Goal: Transaction & Acquisition: Book appointment/travel/reservation

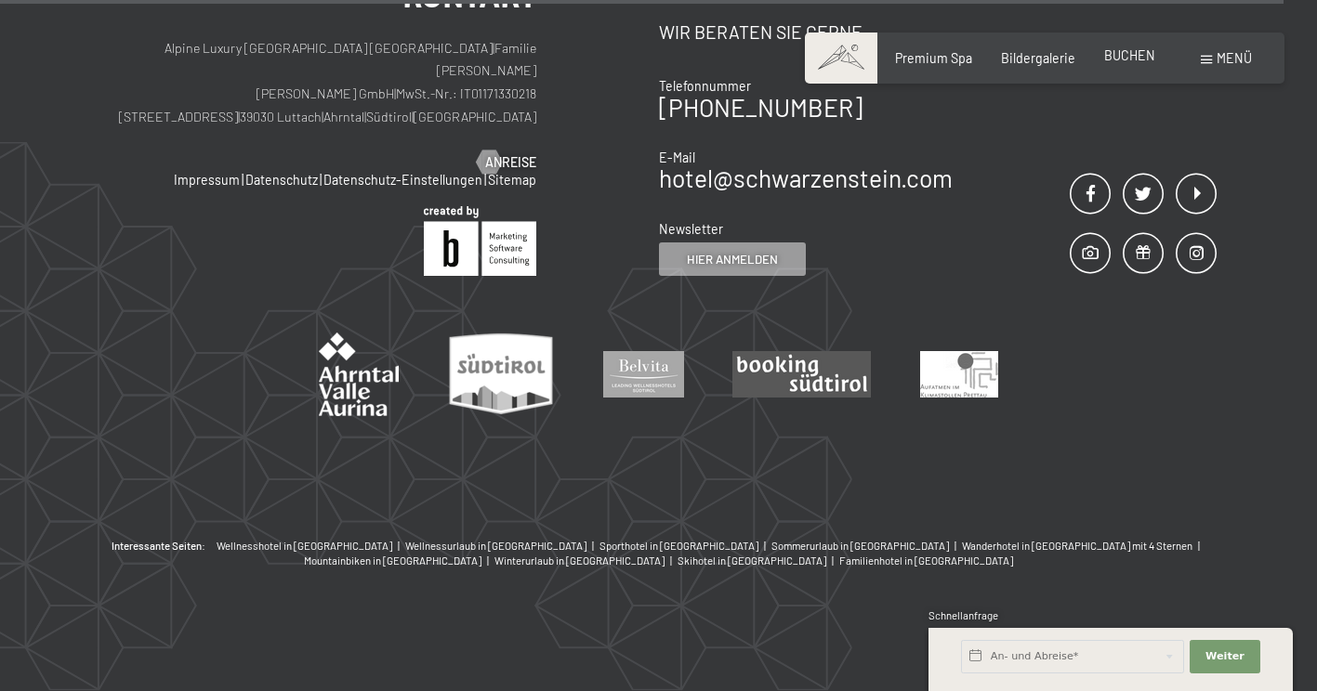
scroll to position [6176, 0]
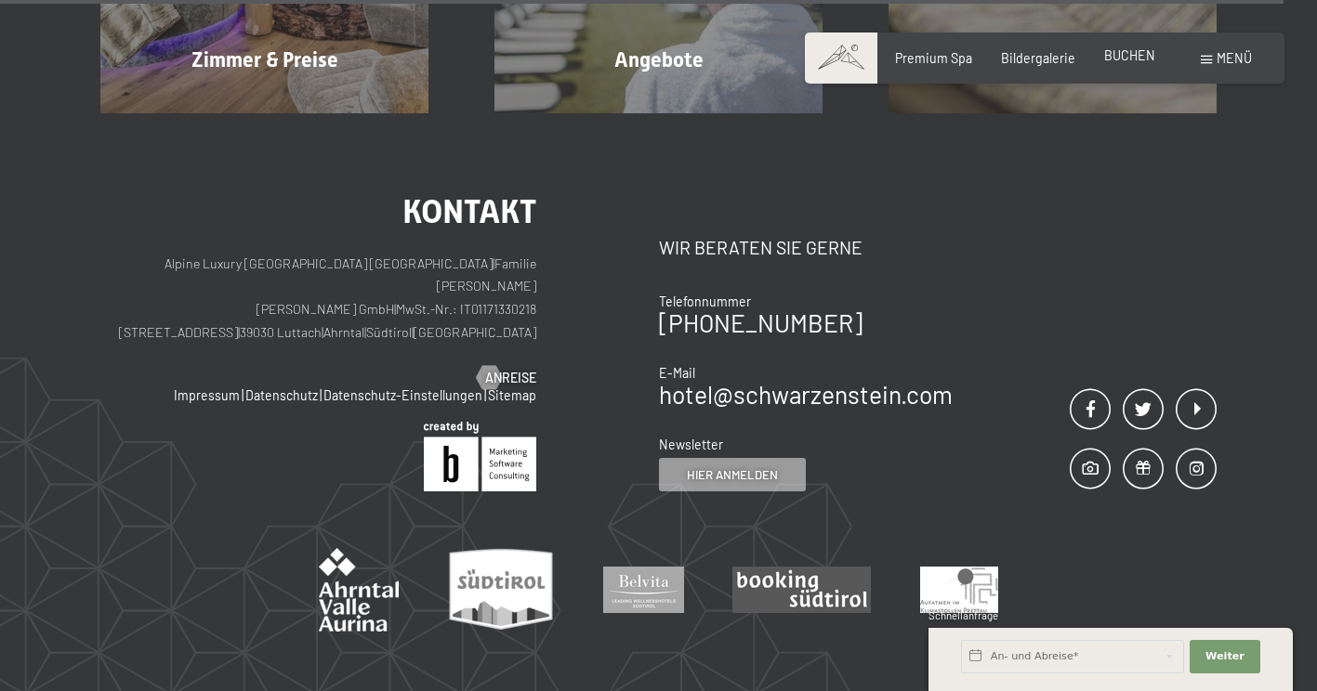
click at [1130, 58] on span "BUCHEN" at bounding box center [1129, 55] width 51 height 16
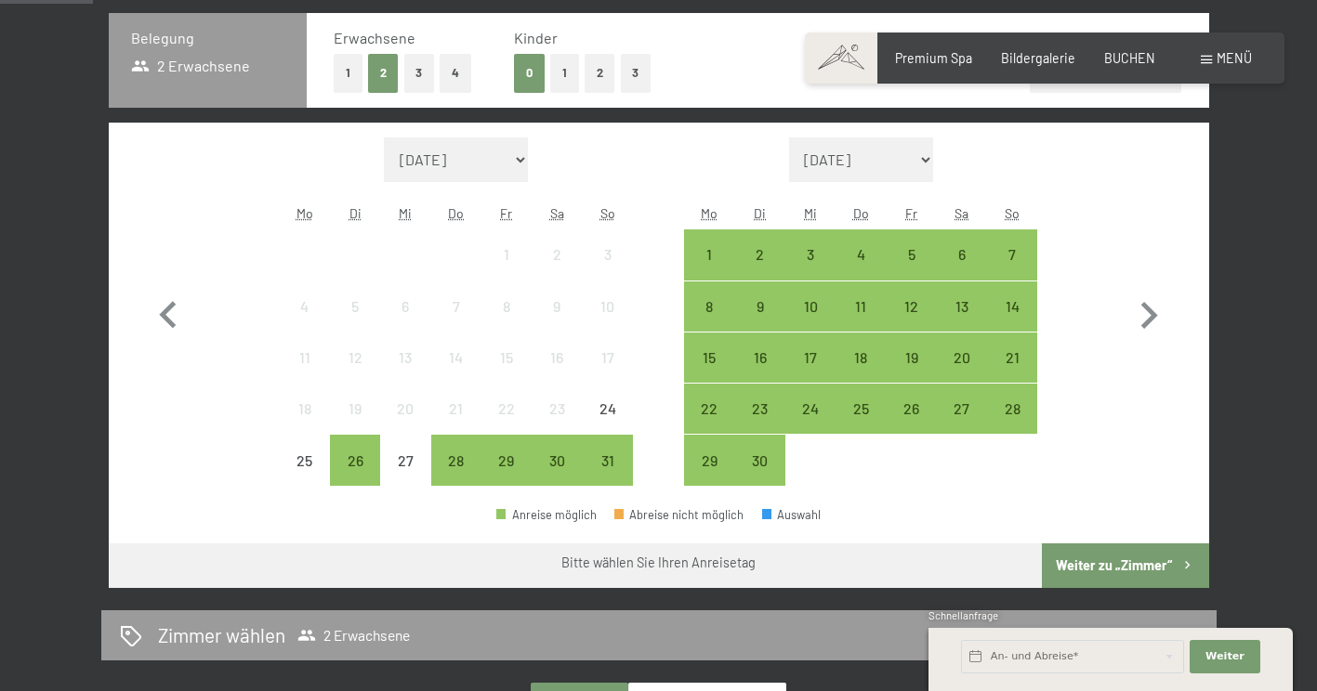
scroll to position [585, 0]
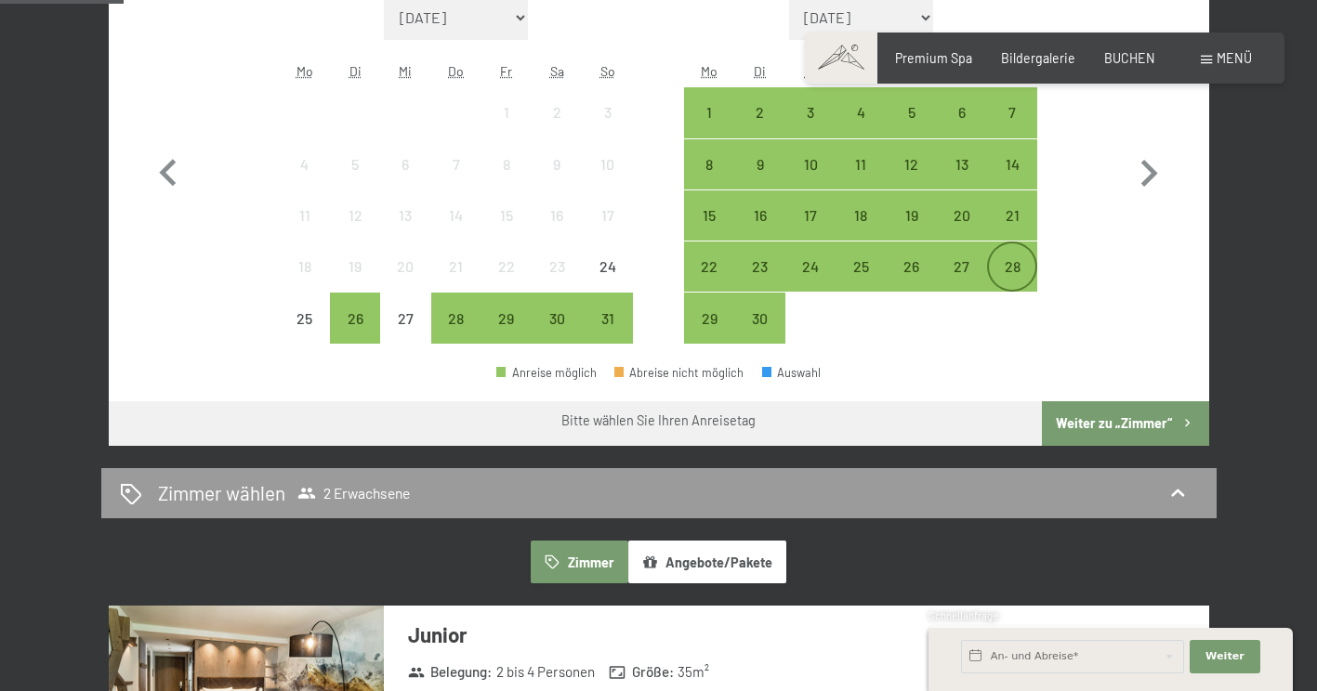
click at [1012, 268] on div "28" at bounding box center [1012, 282] width 46 height 46
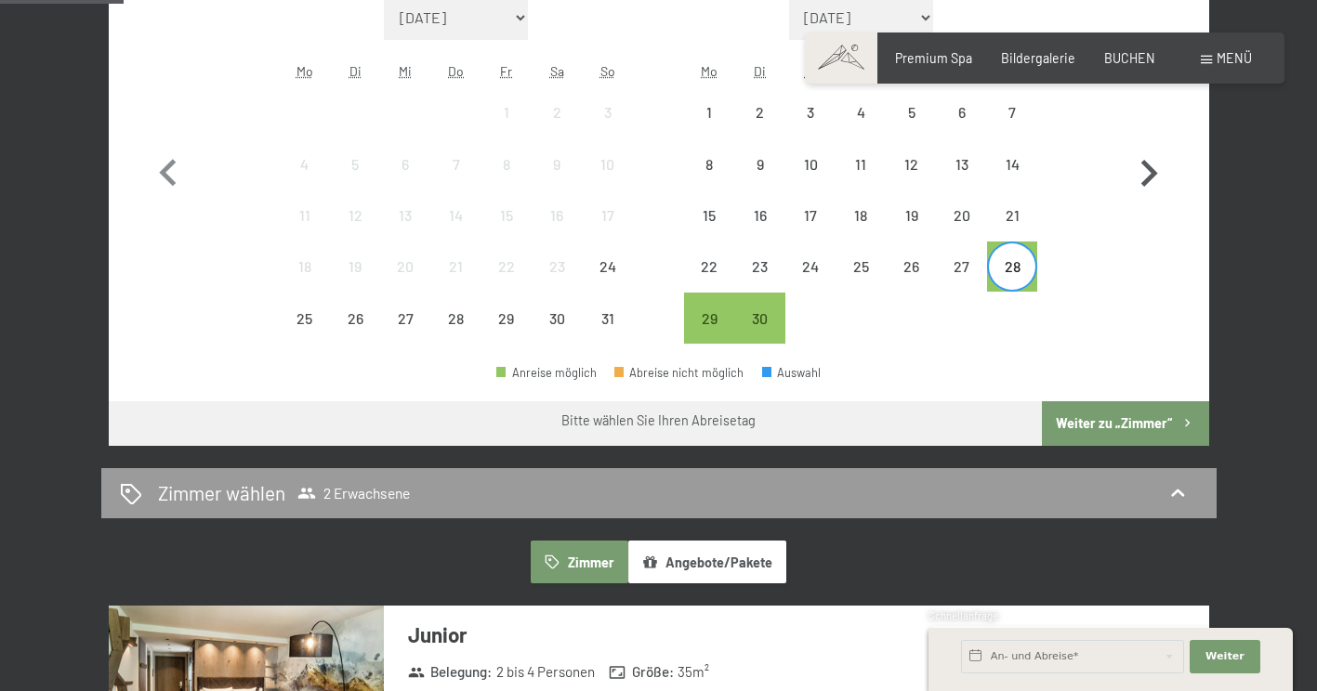
click at [1154, 175] on icon "button" at bounding box center [1149, 173] width 17 height 27
select select "2025-09-01"
select select "2025-10-01"
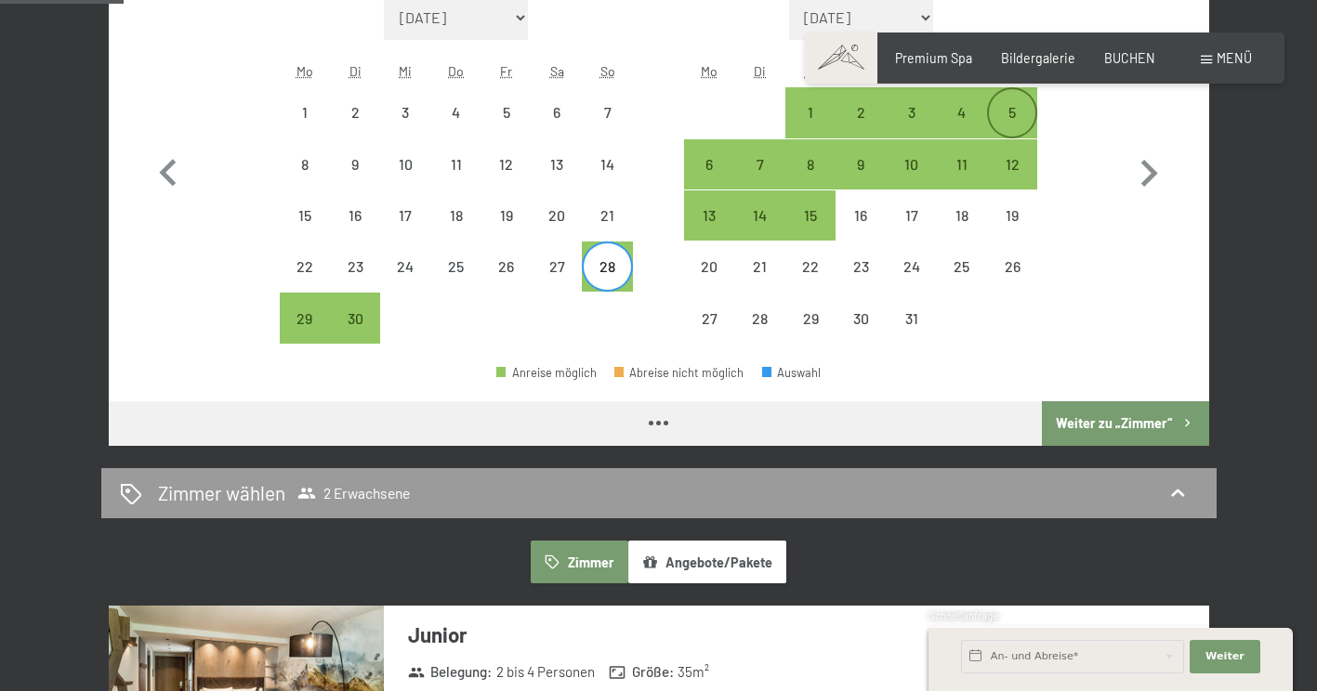
select select "2025-09-01"
select select "2025-10-01"
click at [1022, 106] on div "5" at bounding box center [1012, 128] width 46 height 46
select select "2025-09-01"
select select "2025-10-01"
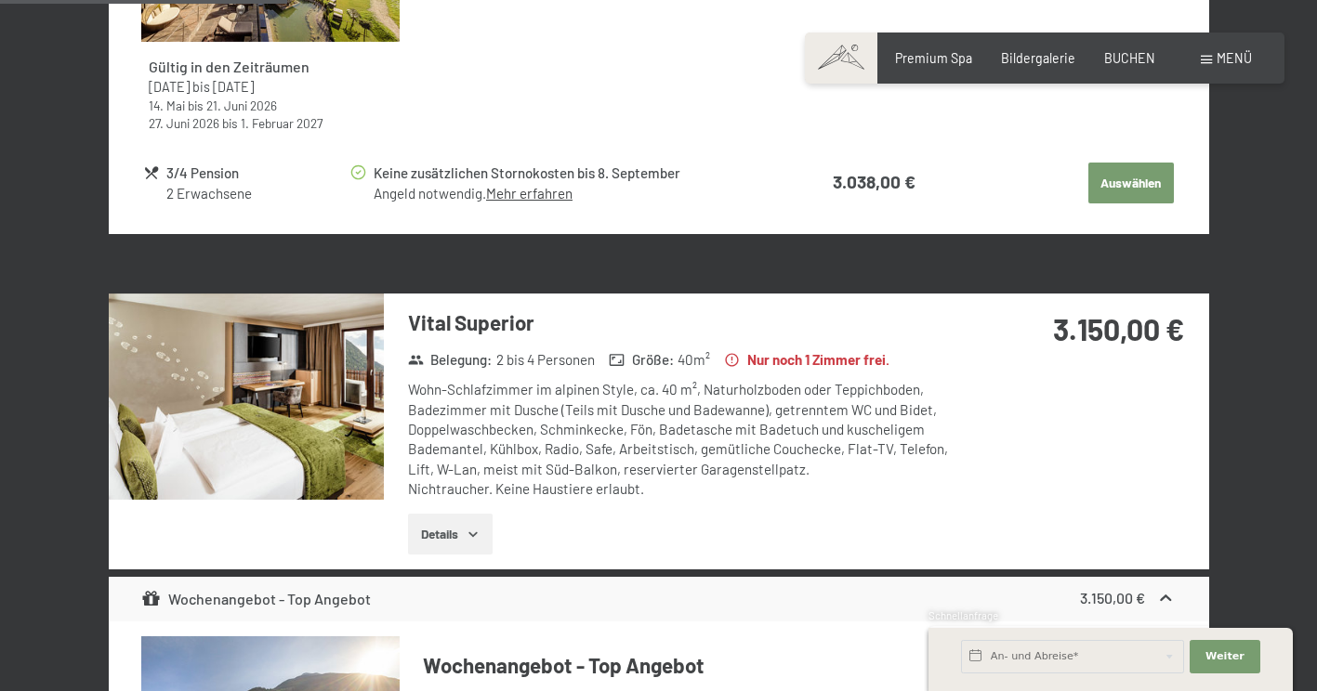
scroll to position [1668, 0]
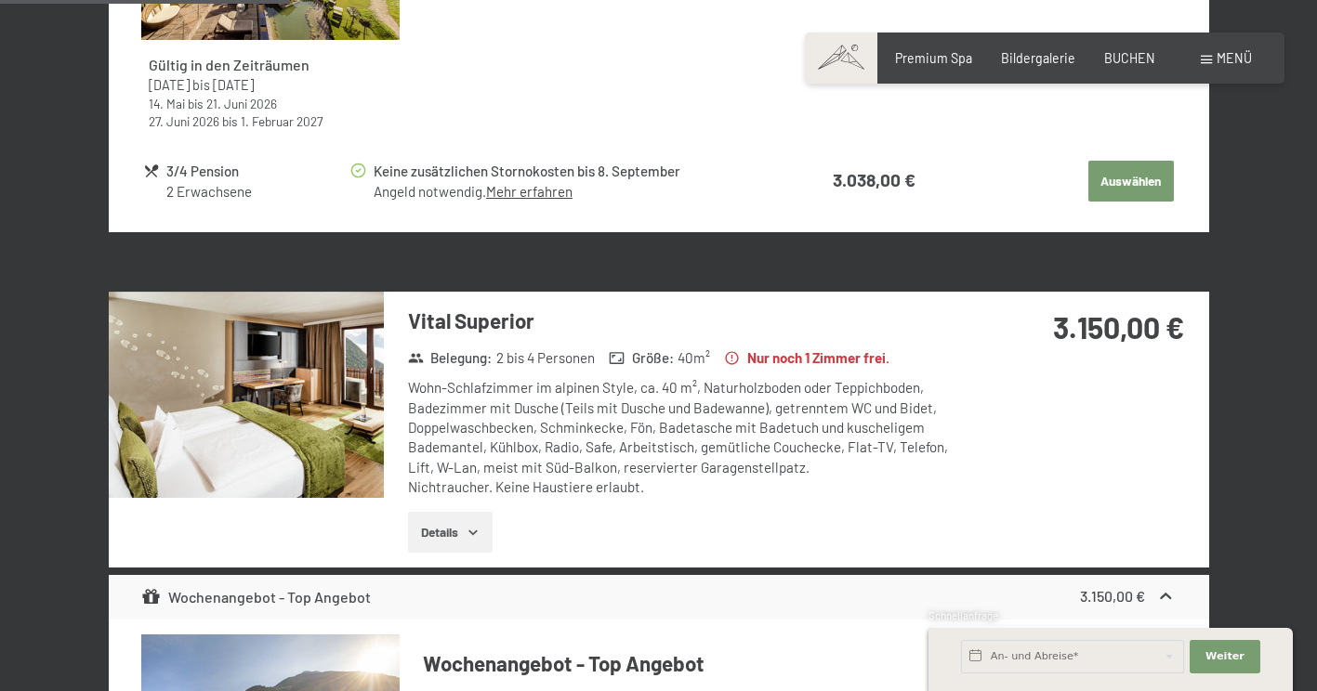
click at [444, 526] on button "Details" at bounding box center [450, 532] width 85 height 41
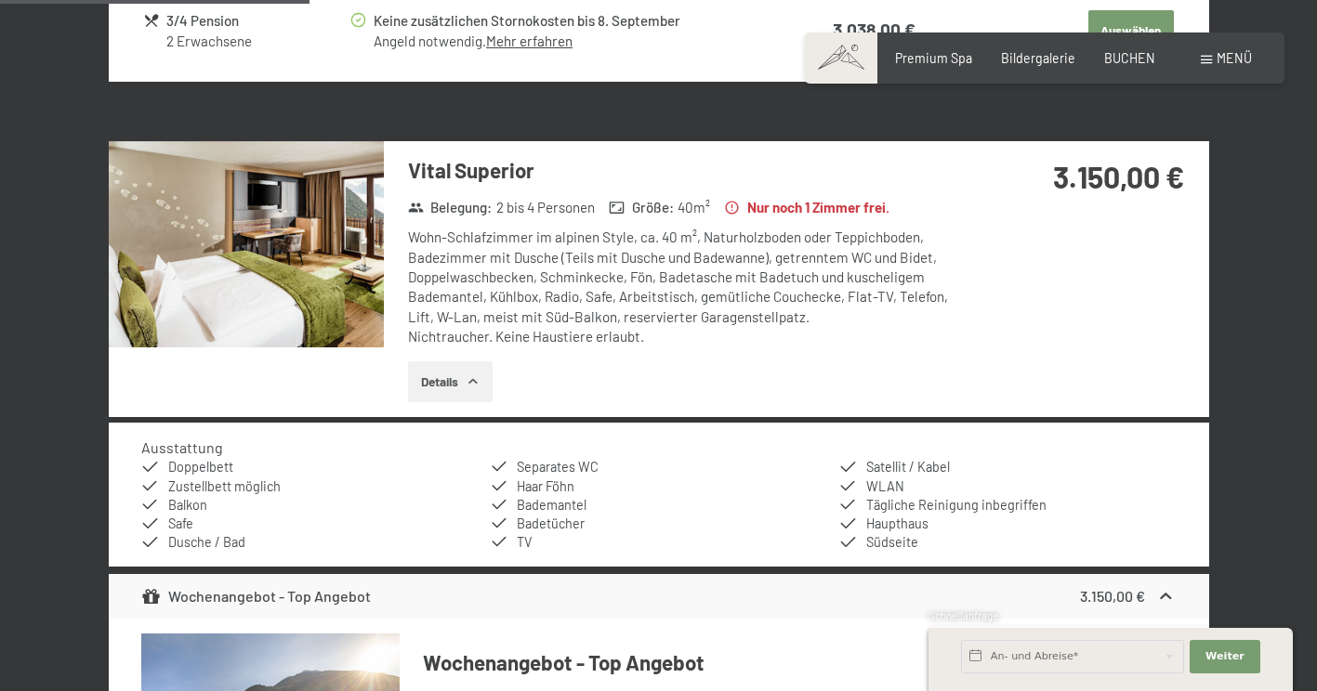
scroll to position [1821, 0]
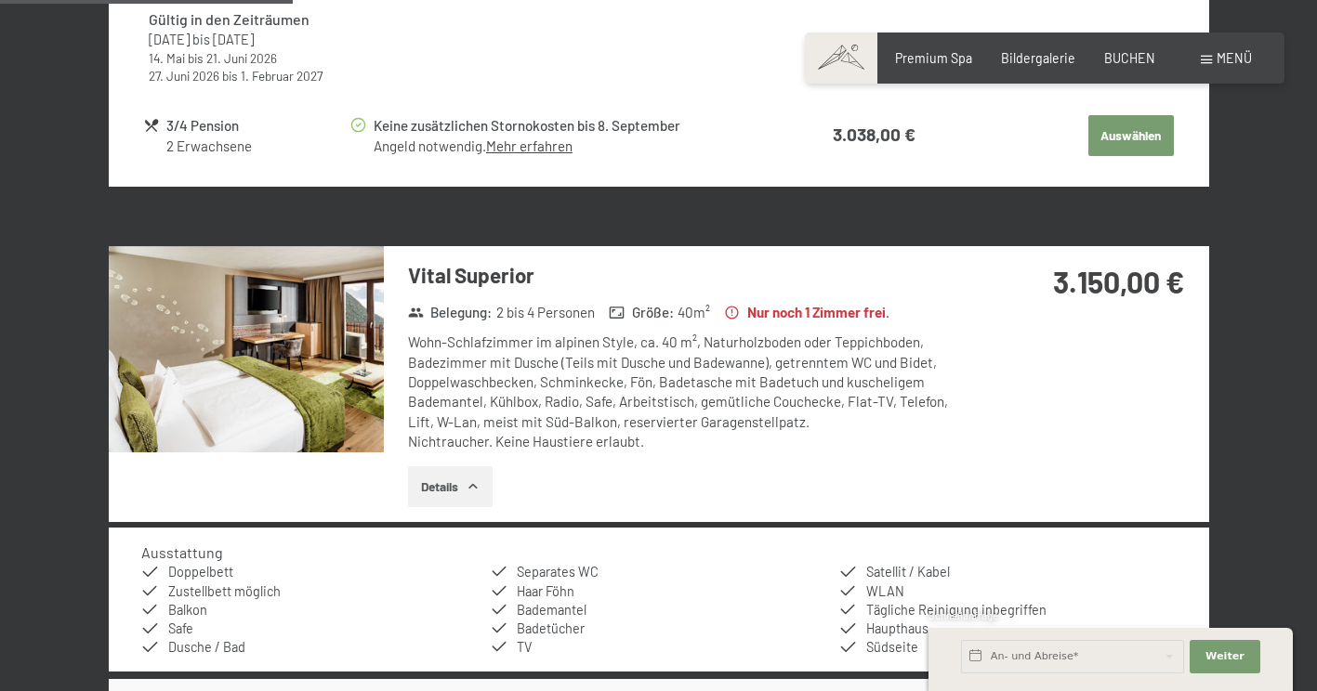
click at [996, 344] on div "3.150,00 €" at bounding box center [1084, 304] width 247 height 116
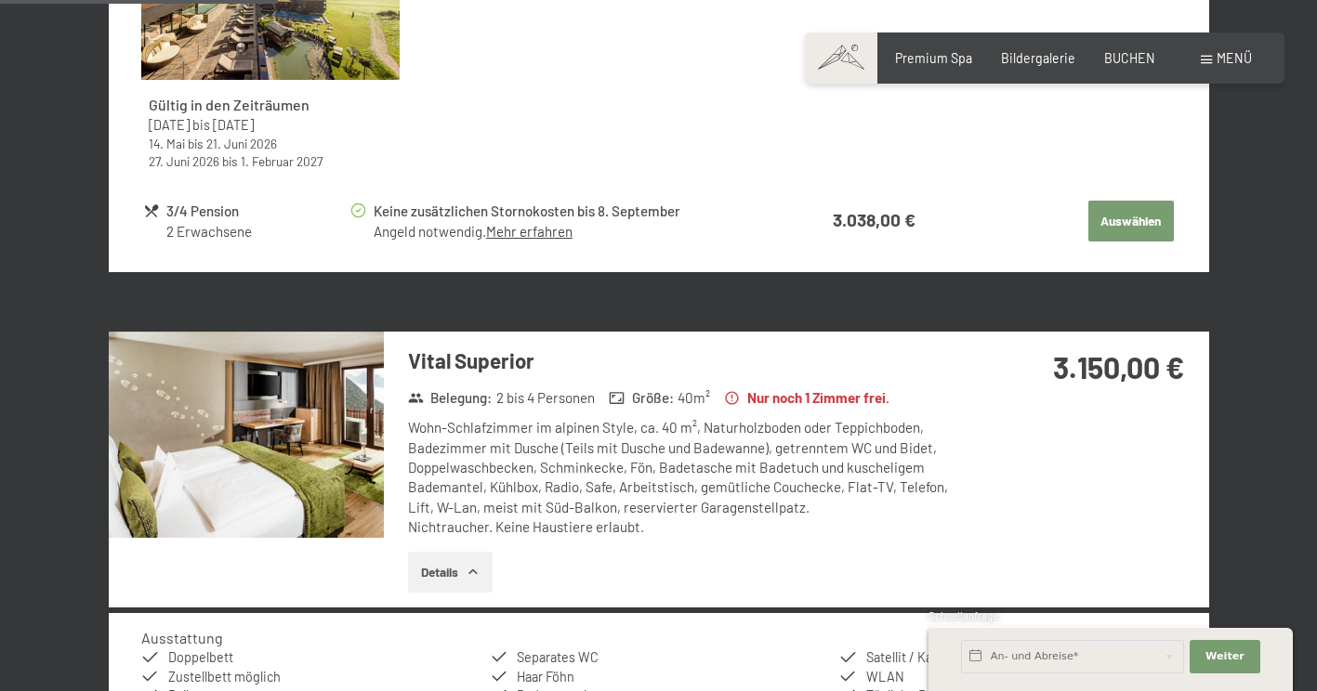
scroll to position [1726, 0]
